Goal: Transaction & Acquisition: Purchase product/service

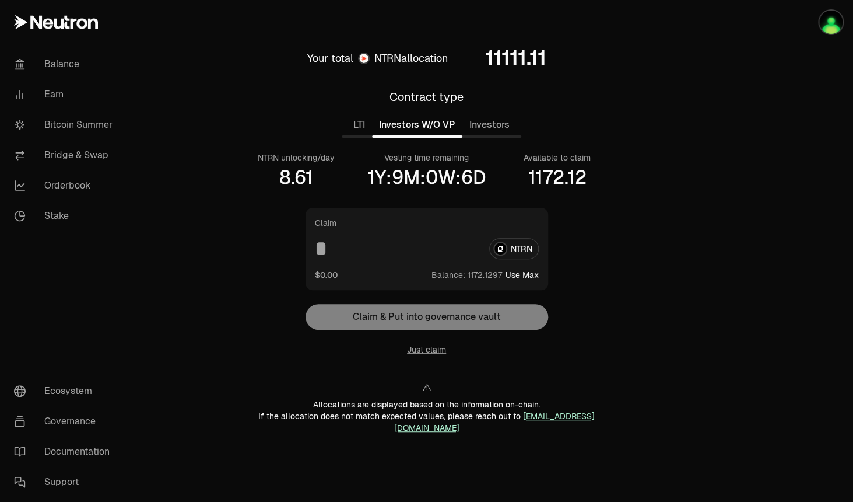
click at [424, 127] on button "Investors W/O VP" at bounding box center [417, 124] width 90 height 23
click at [530, 275] on button "Use Max" at bounding box center [522, 275] width 33 height 12
type input "**********"
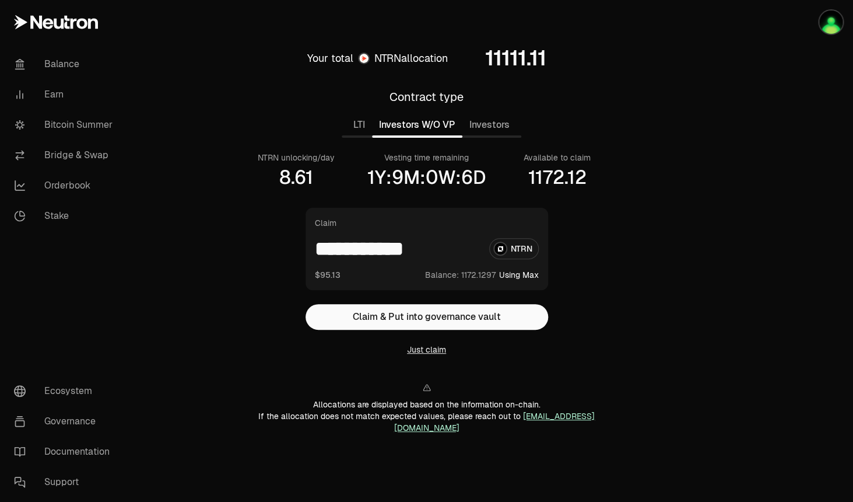
click at [438, 351] on button "Just claim" at bounding box center [426, 350] width 39 height 12
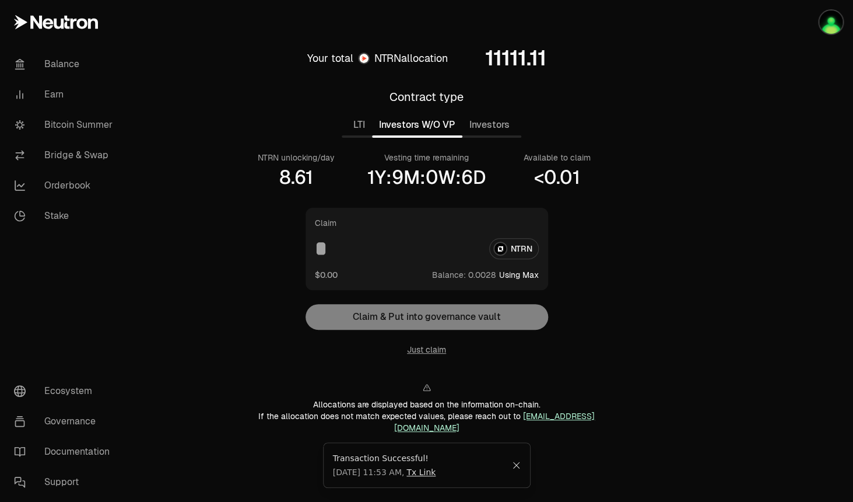
click at [495, 131] on button "Investors" at bounding box center [490, 124] width 54 height 23
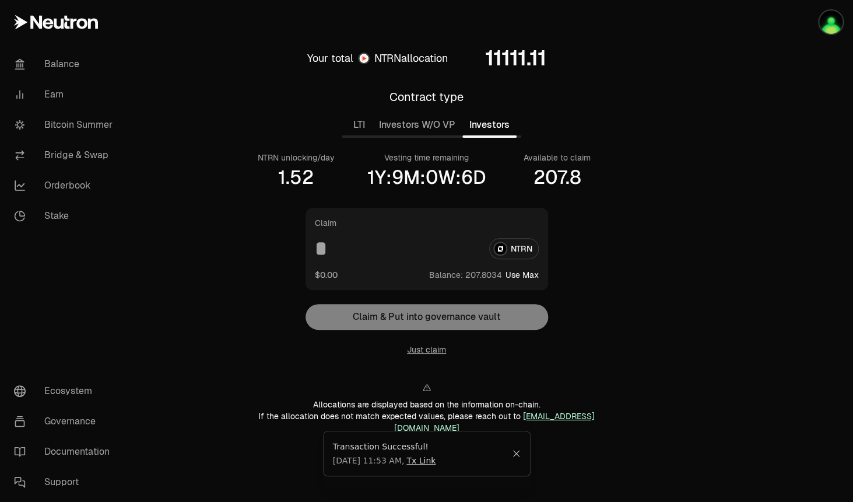
click at [517, 457] on icon "Close" at bounding box center [516, 453] width 6 height 6
click at [523, 272] on button "Use Max" at bounding box center [522, 275] width 33 height 12
type input "**********"
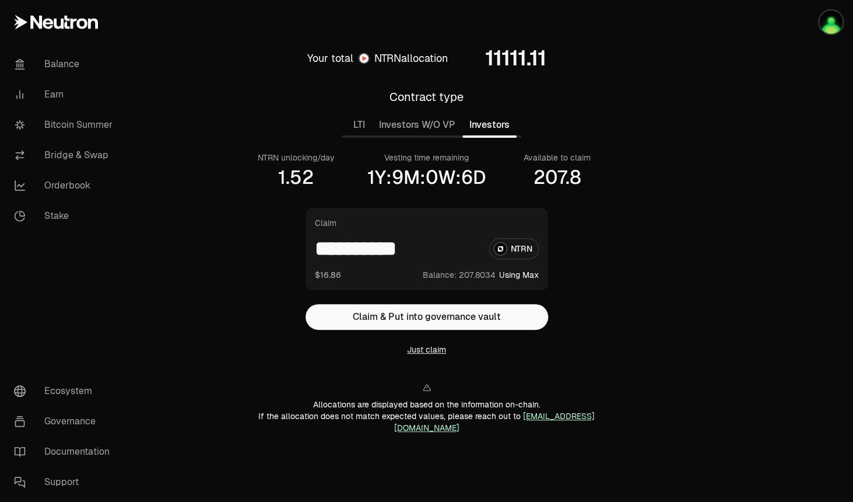
click at [418, 351] on button "Just claim" at bounding box center [426, 350] width 39 height 12
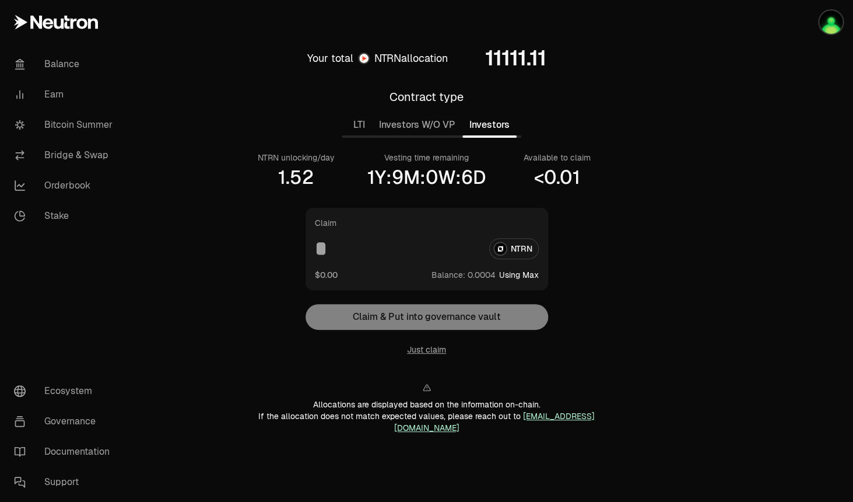
click at [174, 225] on main "Your total NTRN allocation 11111.11 Contract type LTI Investors W/O VP Investor…" at bounding box center [492, 254] width 723 height 508
click at [51, 98] on link "Earn" at bounding box center [65, 94] width 121 height 30
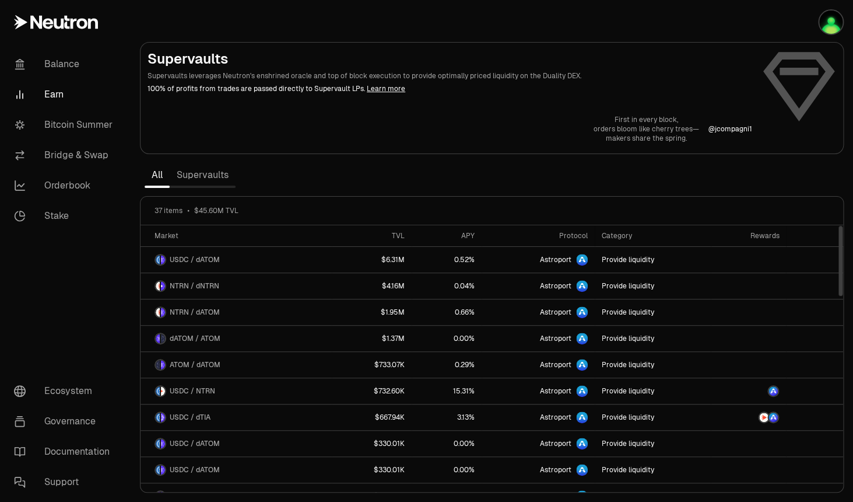
click at [212, 175] on link "Supervaults" at bounding box center [203, 174] width 66 height 23
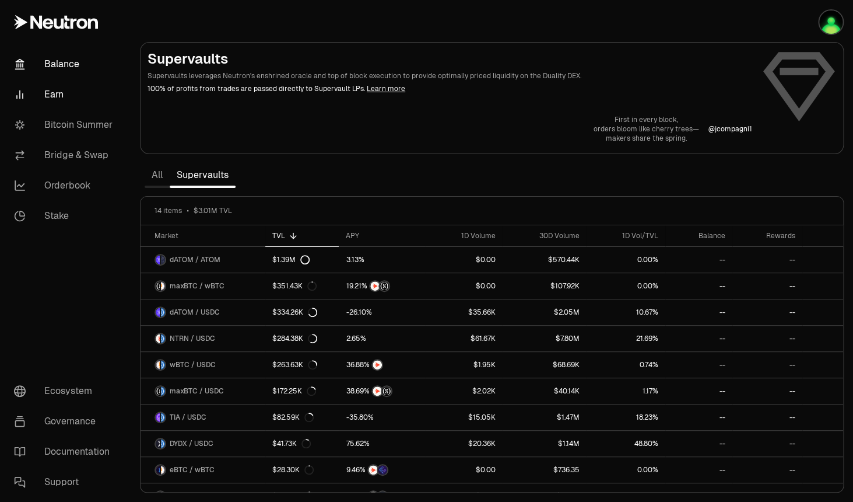
click at [60, 66] on link "Balance" at bounding box center [65, 64] width 121 height 30
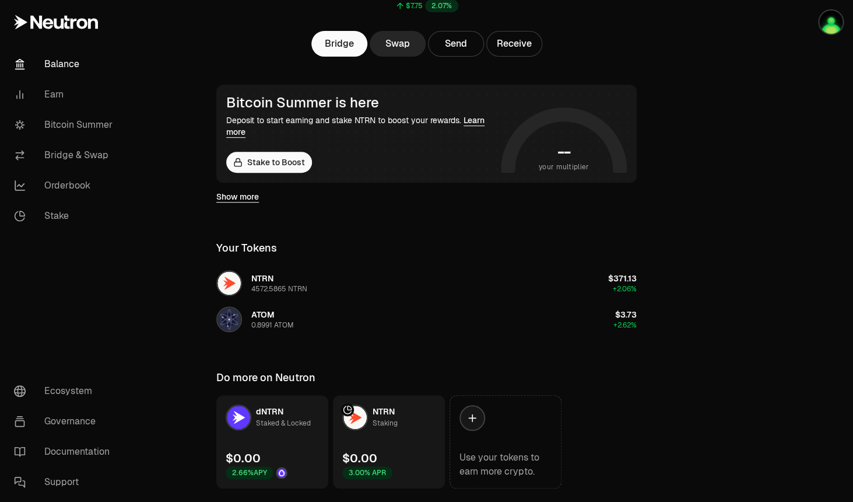
scroll to position [175, 0]
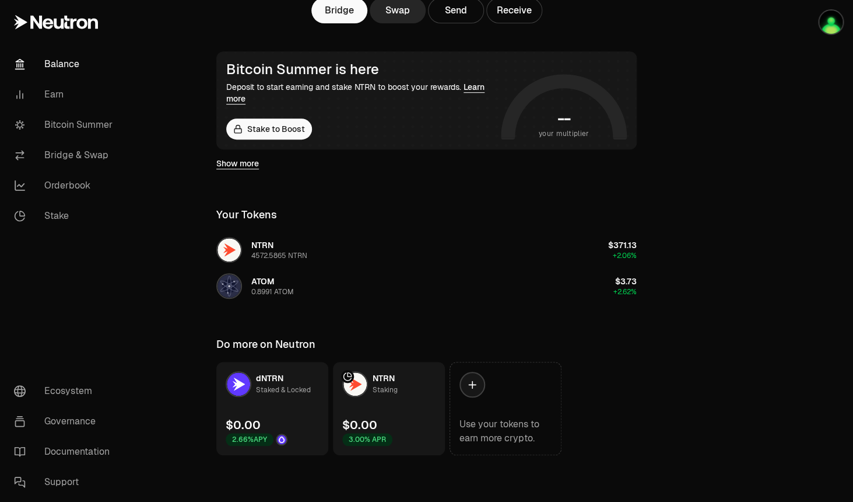
click at [401, 407] on link "NTRN Staking $0.00 3.00% APR" at bounding box center [389, 408] width 112 height 93
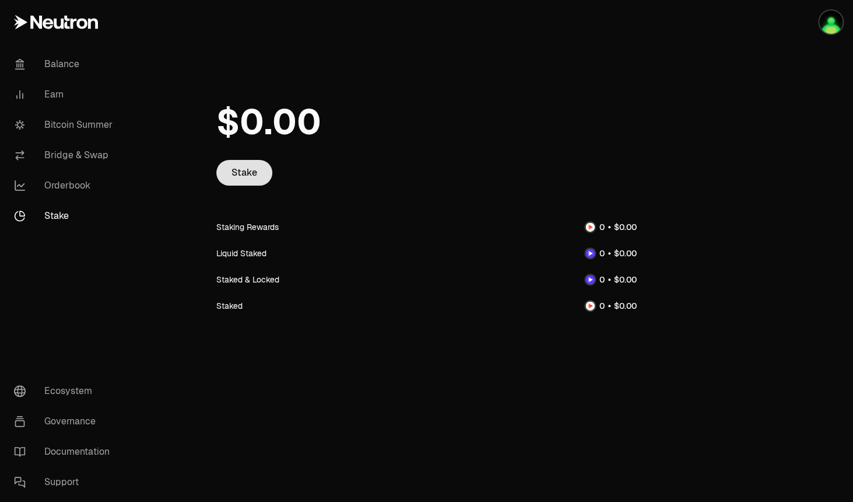
click at [247, 176] on link "Stake" at bounding box center [244, 173] width 56 height 26
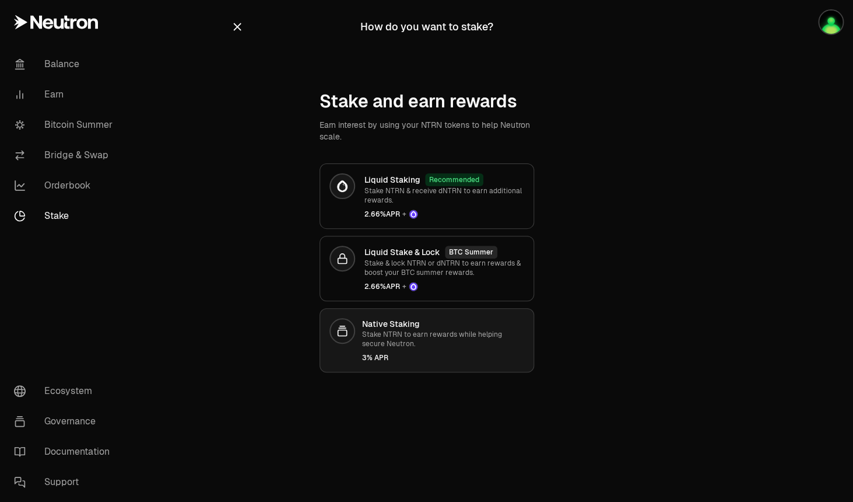
click at [441, 349] on div "Native Staking Stake NTRN to earn rewards while helping secure Neutron. 3% APR" at bounding box center [443, 340] width 162 height 44
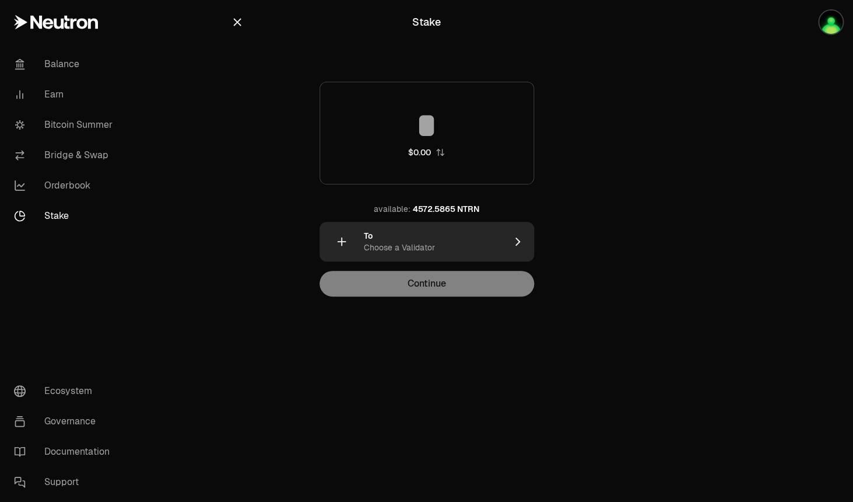
click at [491, 242] on div "To Choose a Validator" at bounding box center [435, 241] width 142 height 23
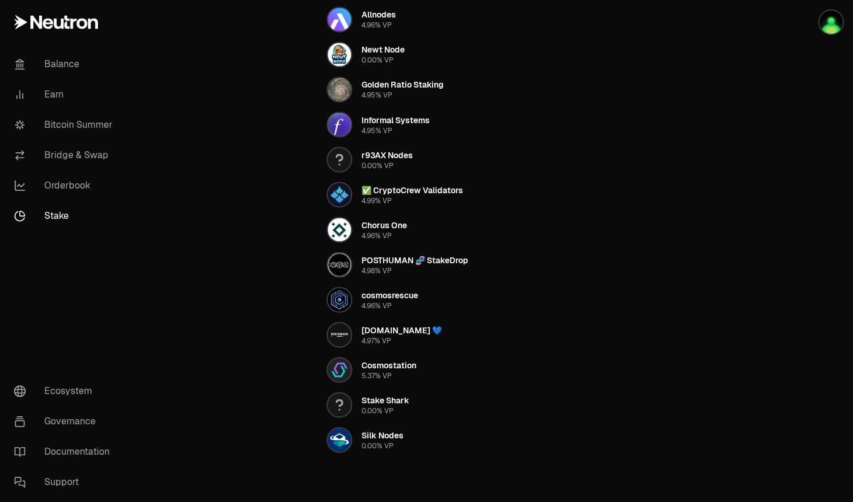
scroll to position [737, 0]
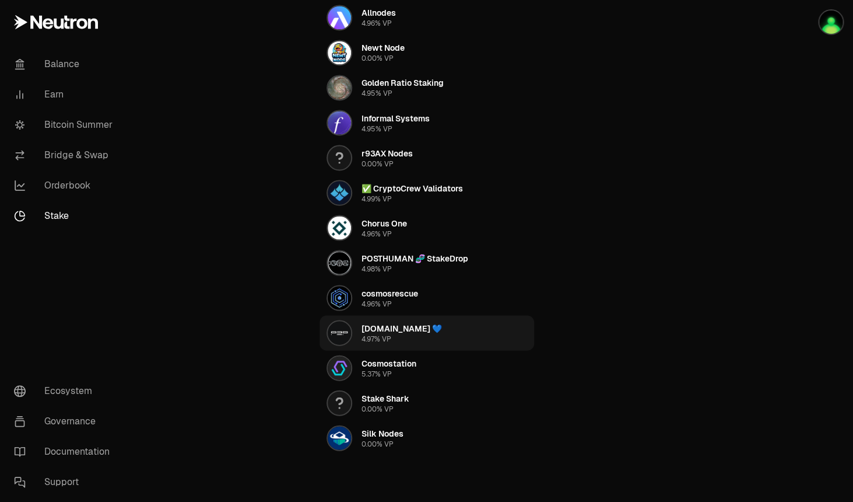
click at [410, 336] on button "[DOMAIN_NAME] 💙 4.97% VP" at bounding box center [427, 332] width 215 height 35
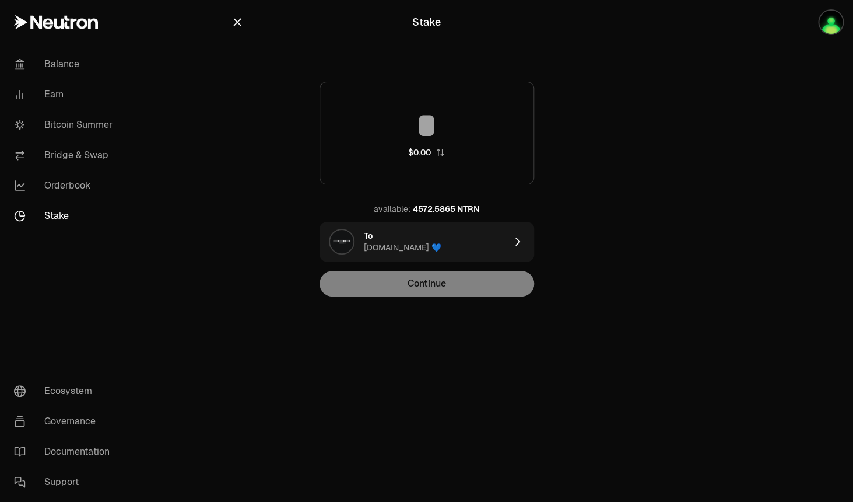
click at [446, 209] on div "4572.5865 NTRN" at bounding box center [446, 209] width 67 height 12
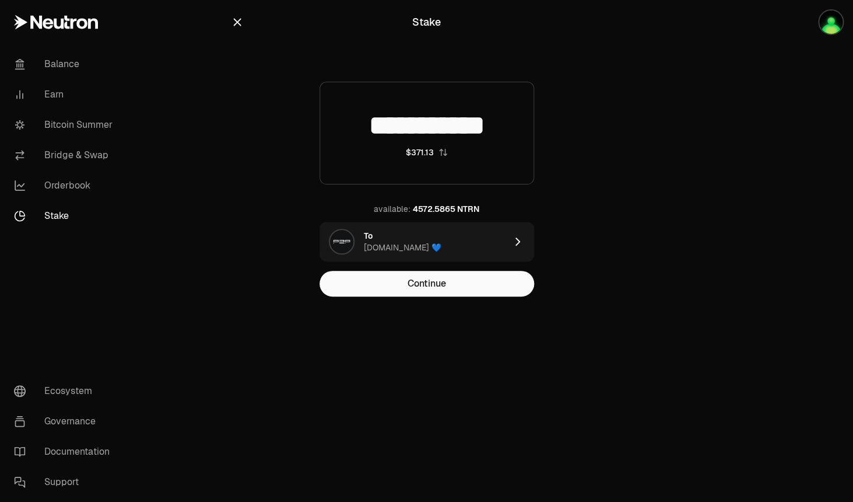
click at [463, 124] on input "**********" at bounding box center [427, 125] width 214 height 35
click at [512, 127] on input "**********" at bounding box center [427, 125] width 214 height 35
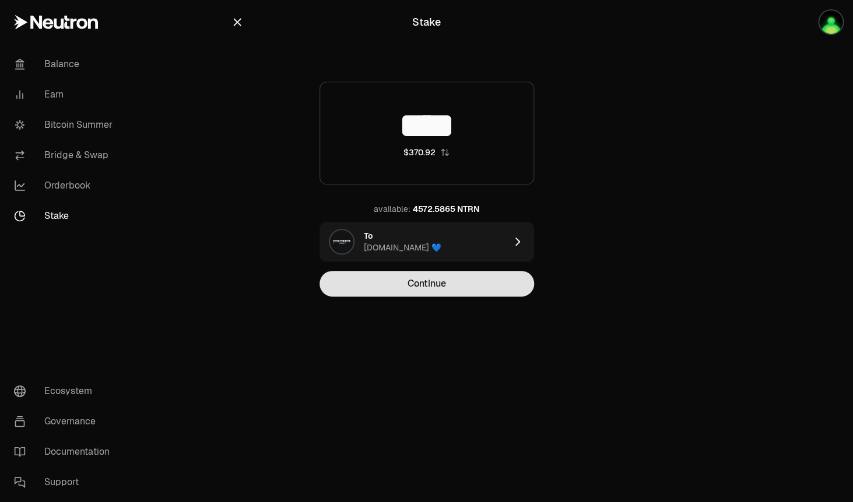
type input "****"
click at [429, 287] on button "Continue" at bounding box center [427, 284] width 215 height 26
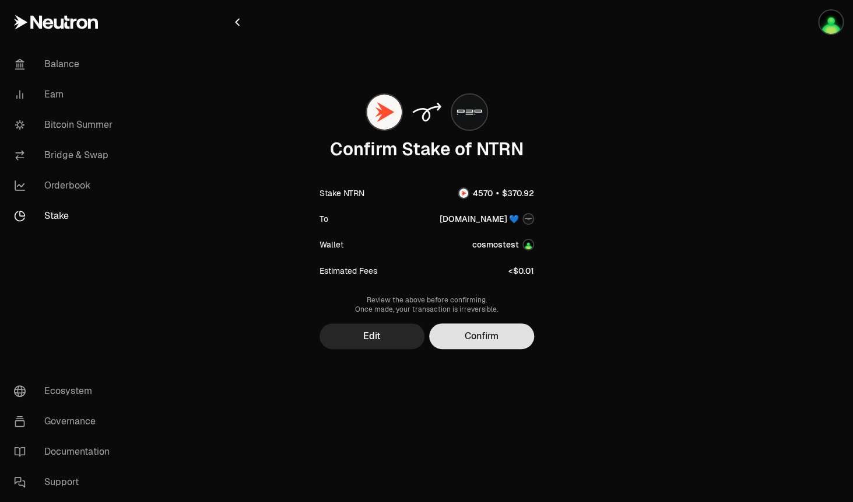
click at [481, 337] on button "Confirm" at bounding box center [481, 336] width 105 height 26
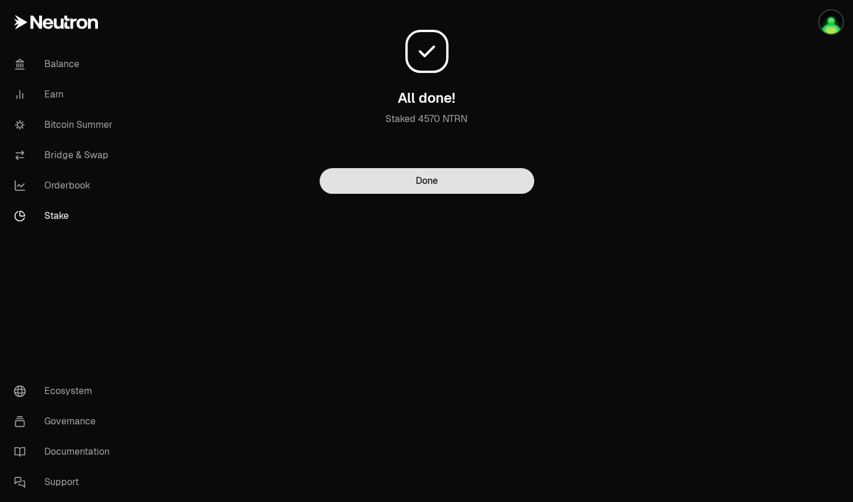
click at [454, 180] on button "Done" at bounding box center [427, 181] width 215 height 26
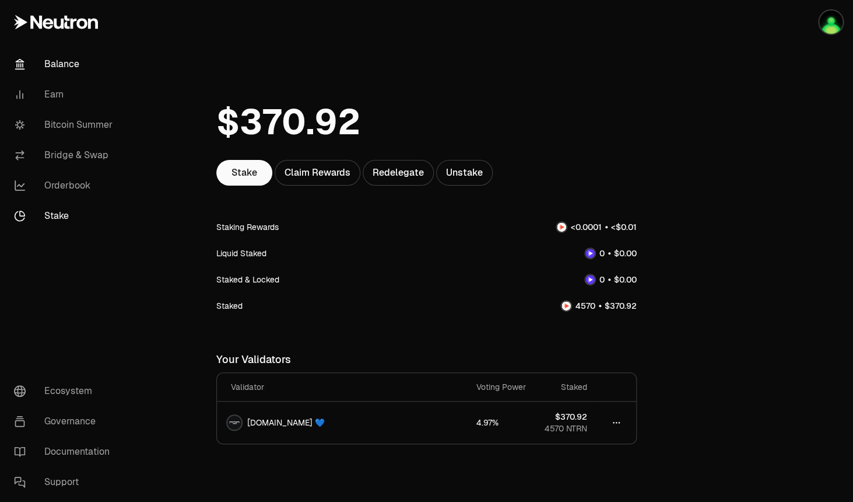
click at [54, 59] on link "Balance" at bounding box center [65, 64] width 121 height 30
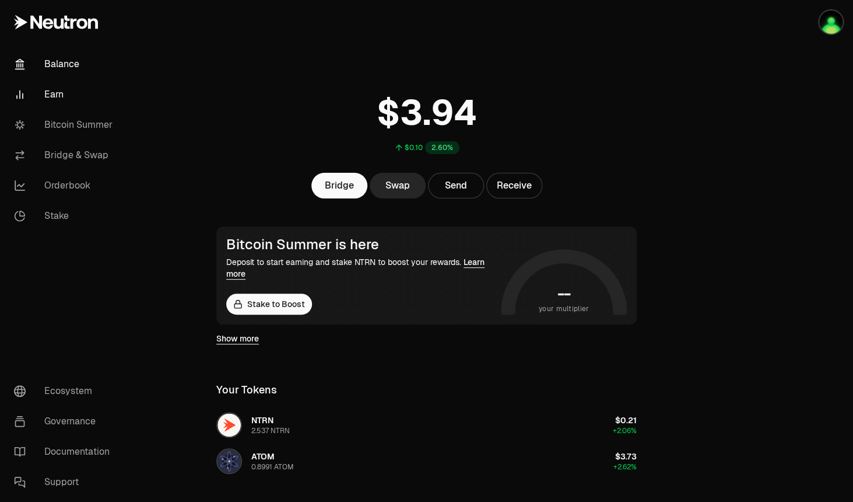
click at [53, 95] on link "Earn" at bounding box center [65, 94] width 121 height 30
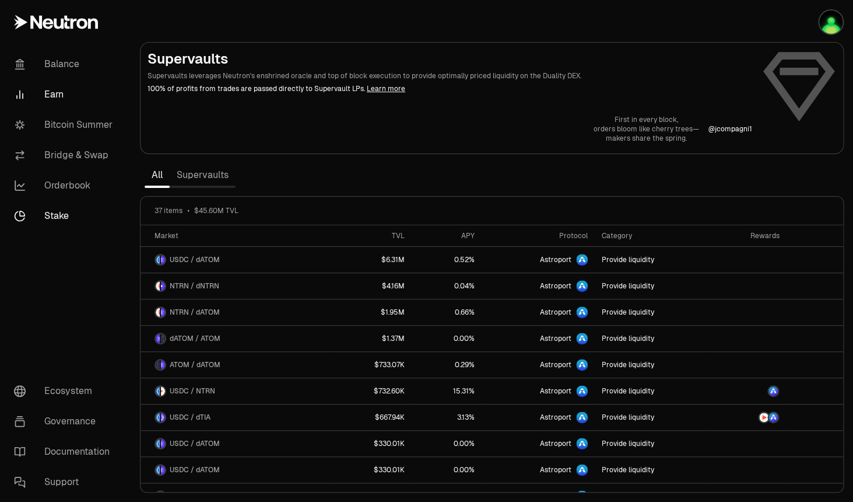
click at [60, 221] on link "Stake" at bounding box center [65, 216] width 121 height 30
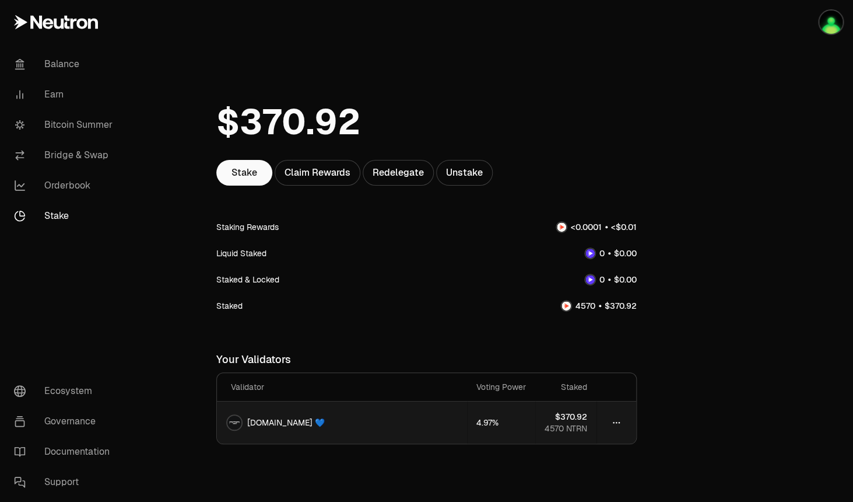
click at [350, 423] on div "[DOMAIN_NAME] 💙" at bounding box center [342, 422] width 232 height 16
